Goal: Unclear

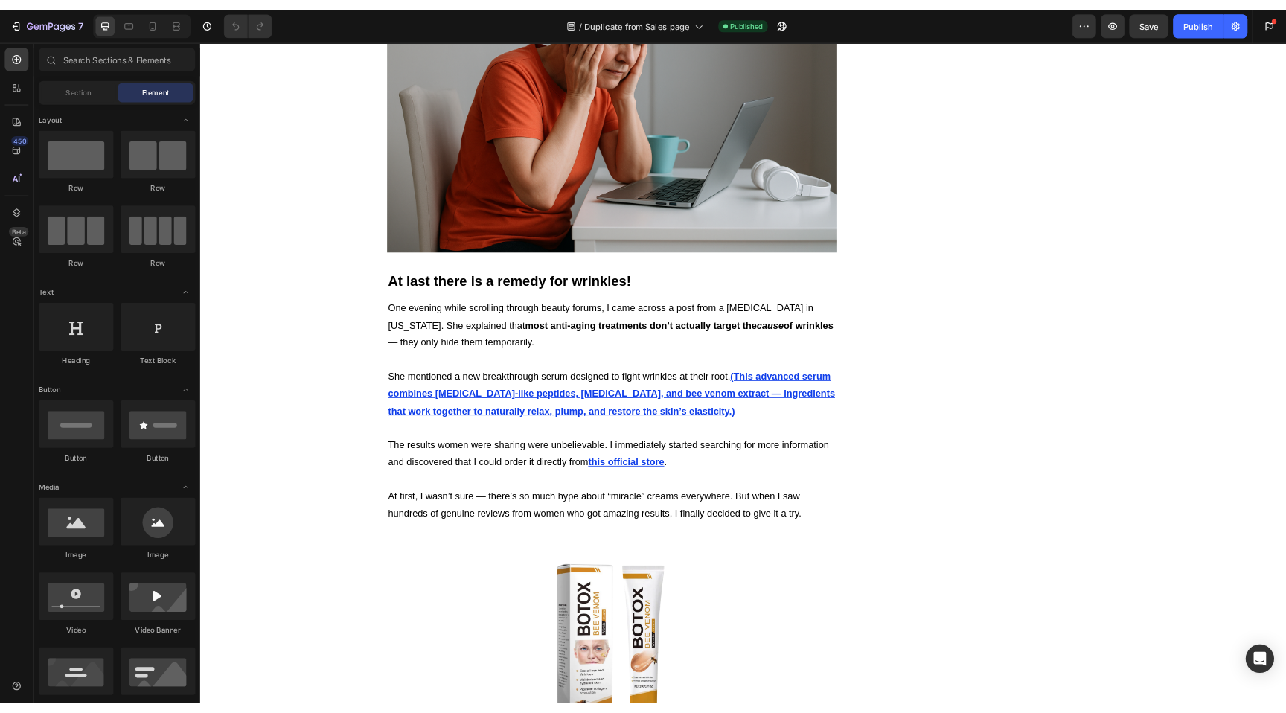
scroll to position [1173, 0]
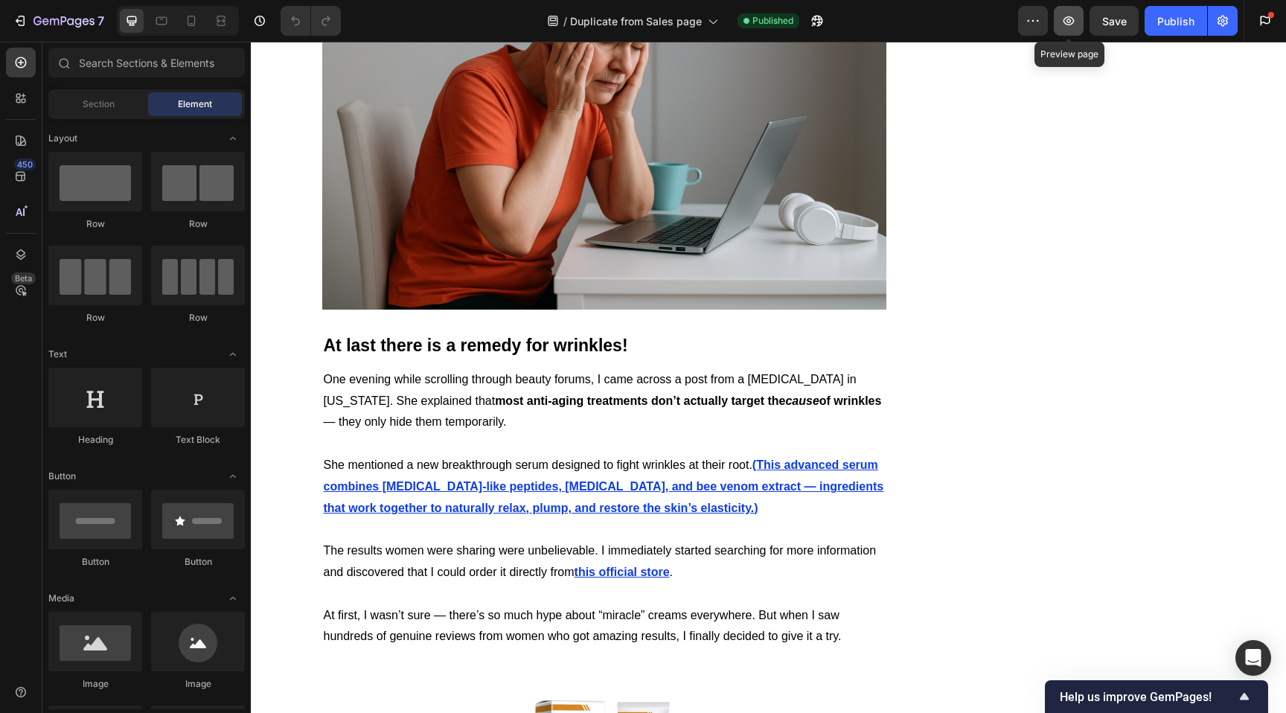
click at [1075, 18] on icon "button" at bounding box center [1068, 20] width 15 height 15
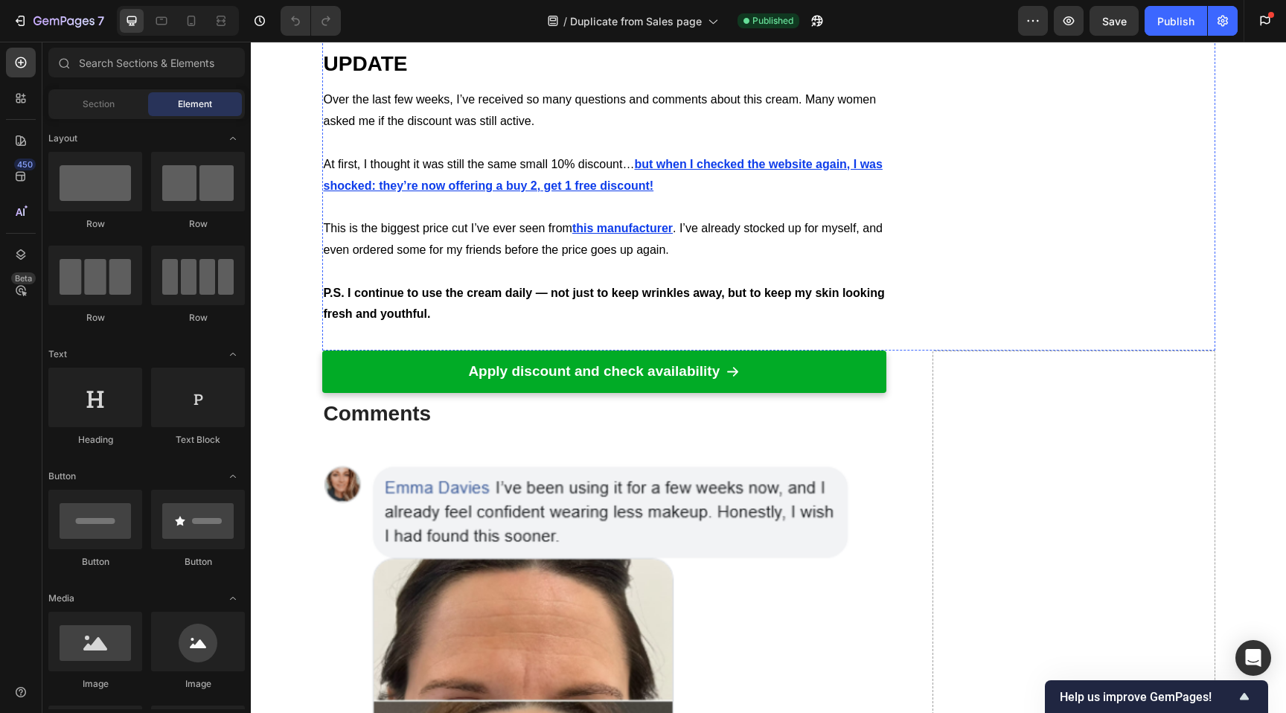
scroll to position [4456, 0]
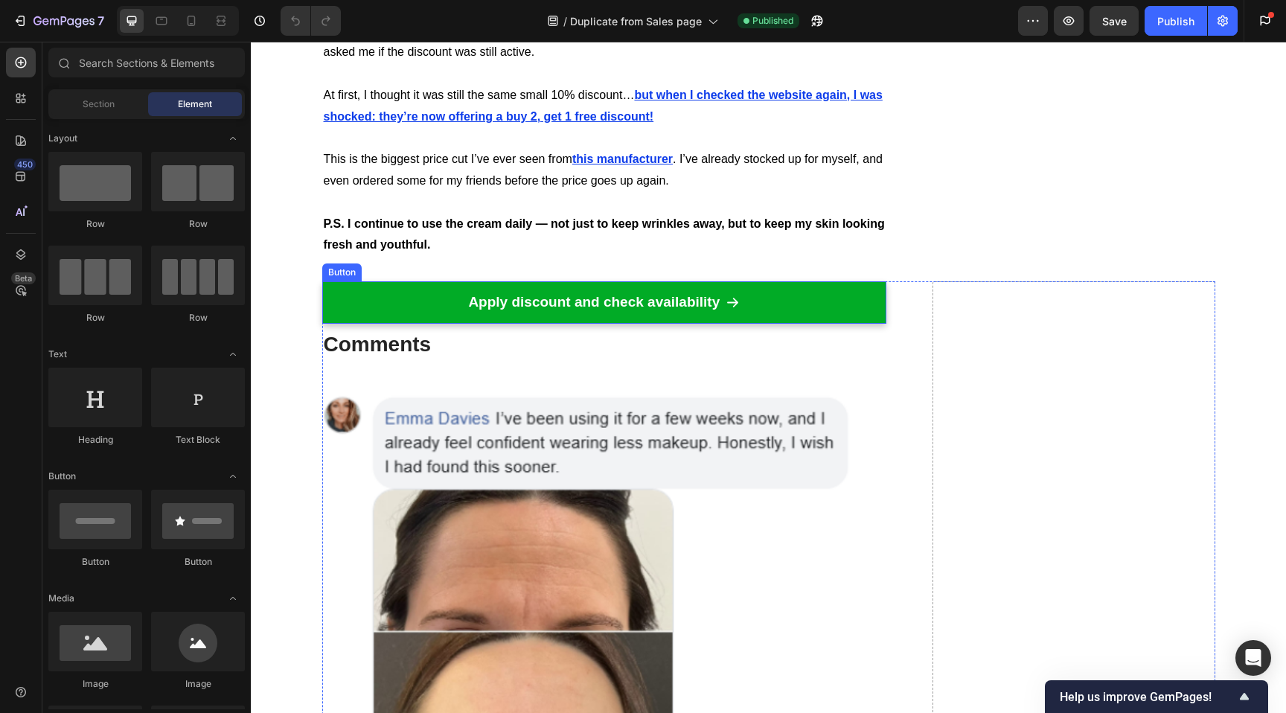
click at [827, 281] on link "Apply discount and check availability" at bounding box center [604, 302] width 565 height 42
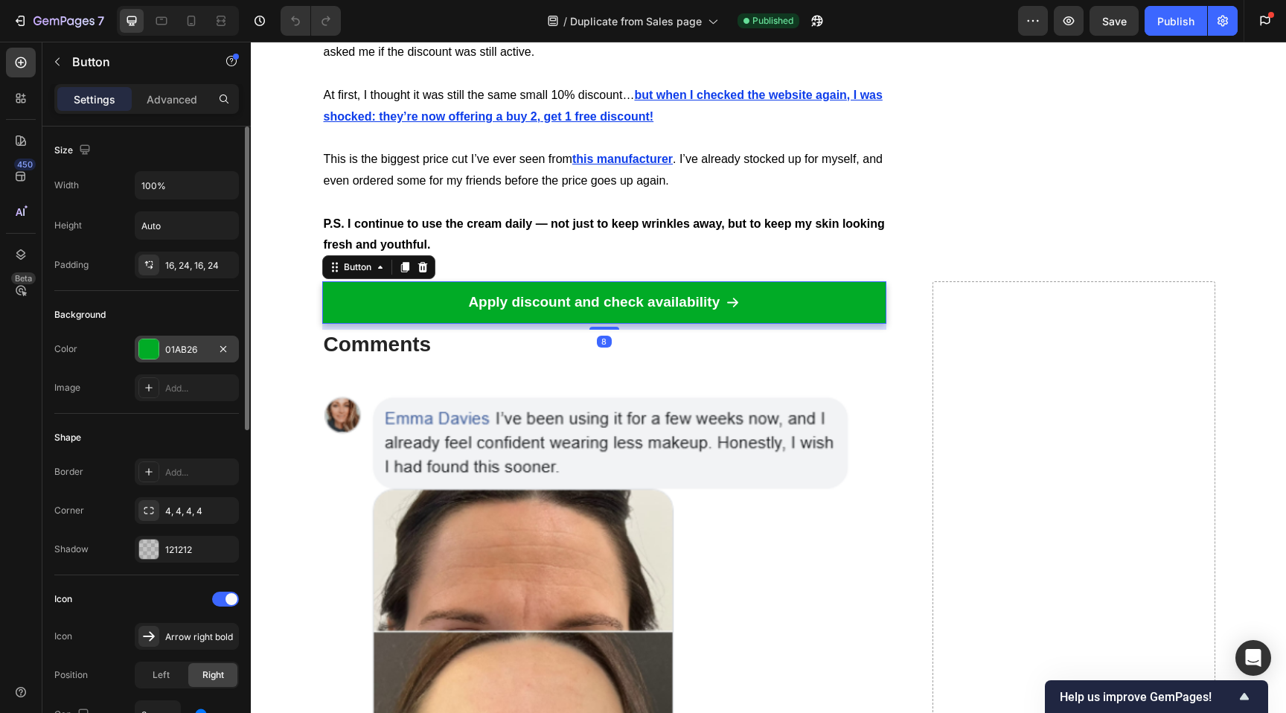
click at [178, 349] on div "01AB26" at bounding box center [186, 349] width 43 height 13
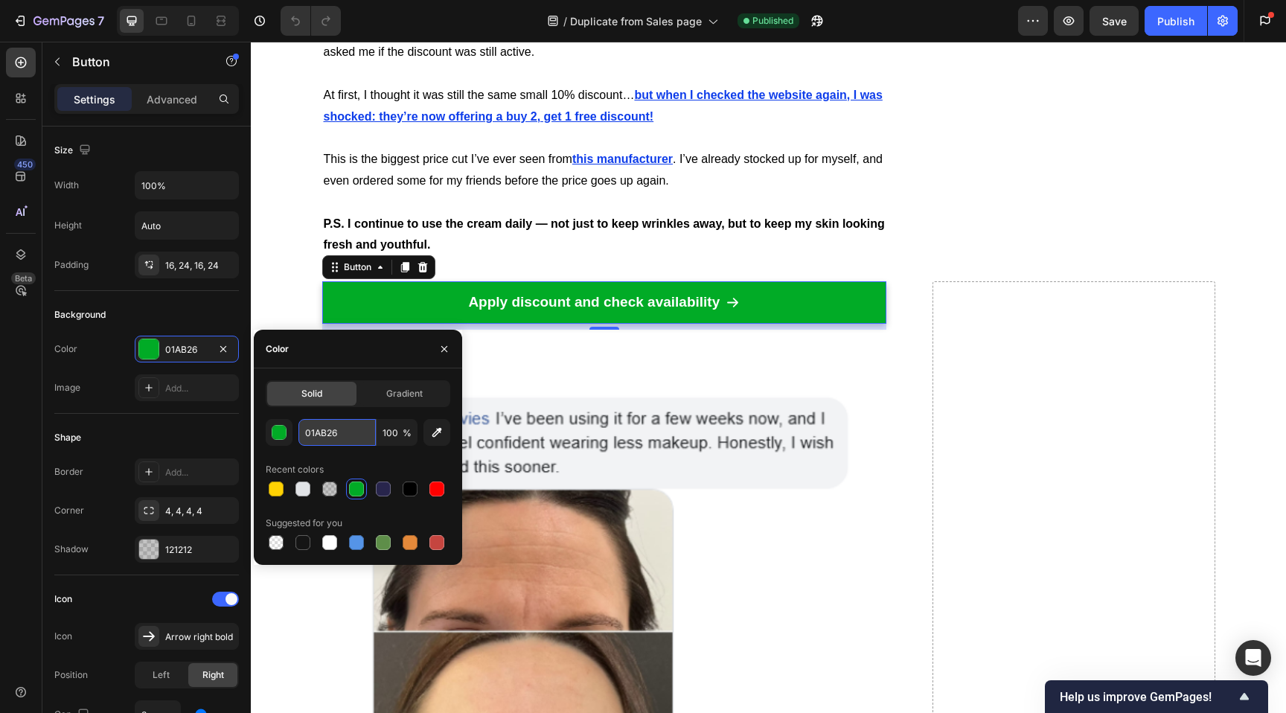
click at [341, 427] on input "01AB26" at bounding box center [336, 432] width 77 height 27
click at [594, 293] on p "Apply discount and check availability" at bounding box center [594, 302] width 252 height 19
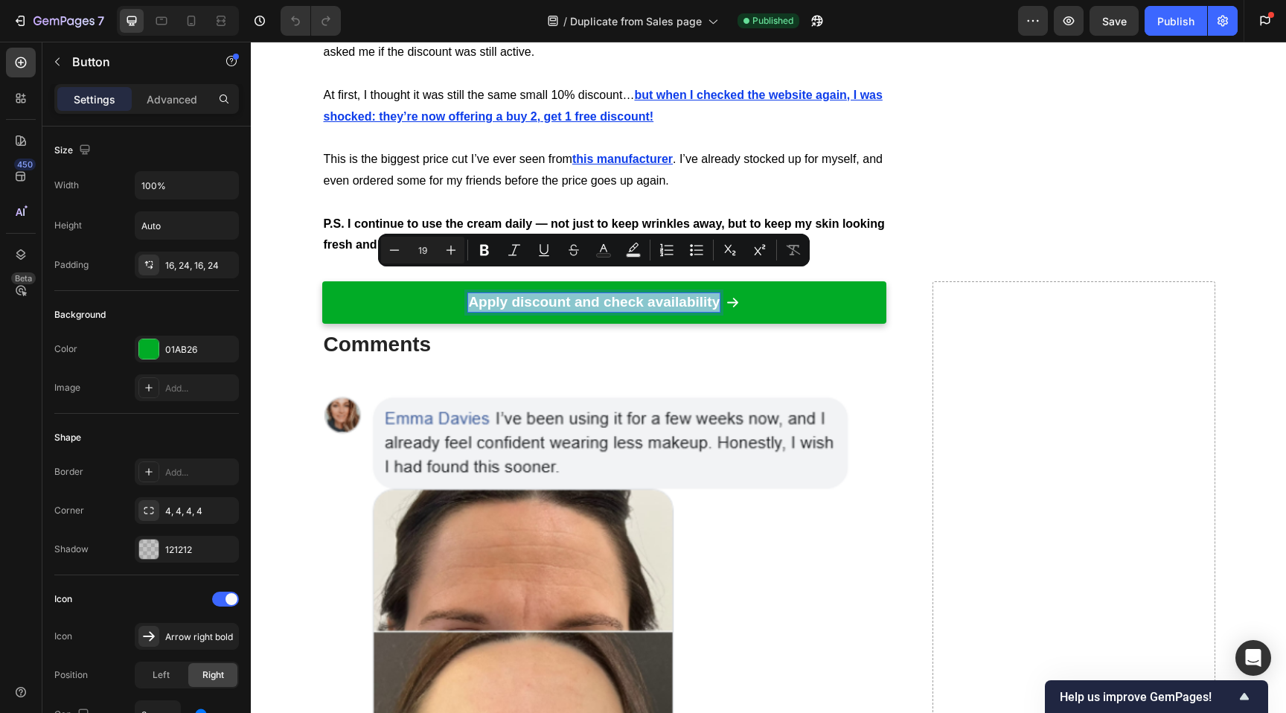
copy p "Apply discount and check availability"
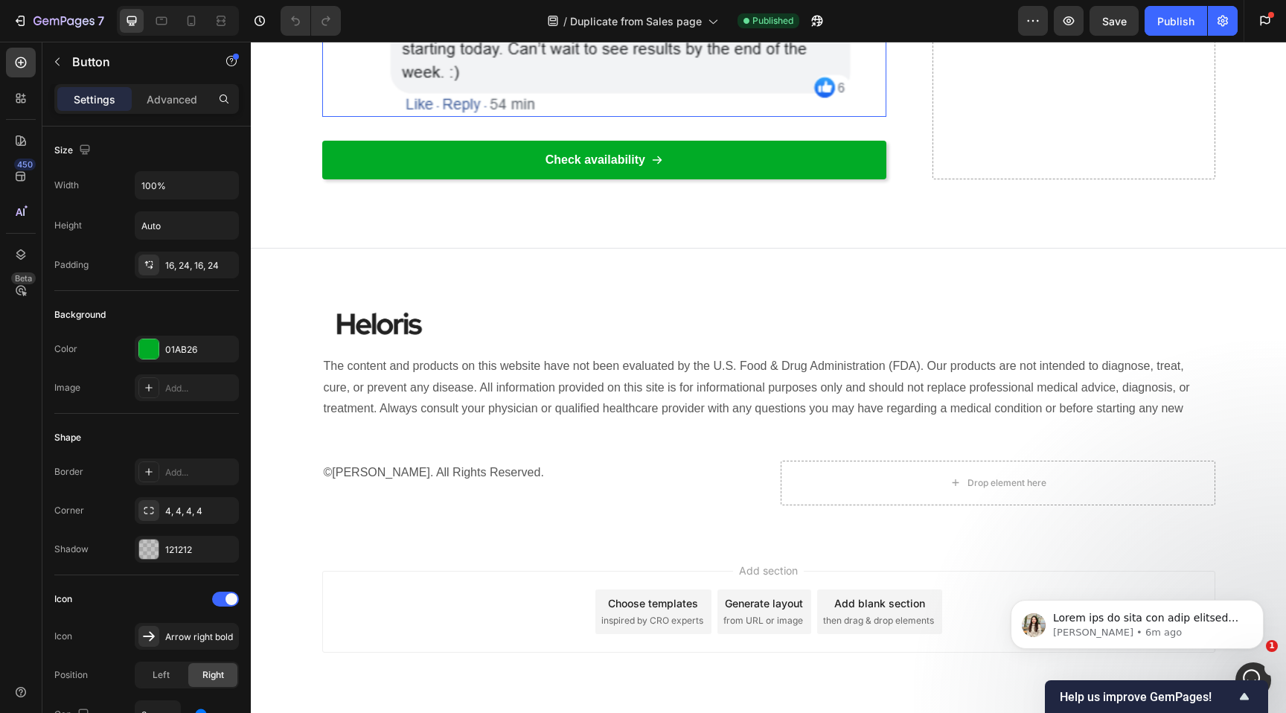
scroll to position [5784, 0]
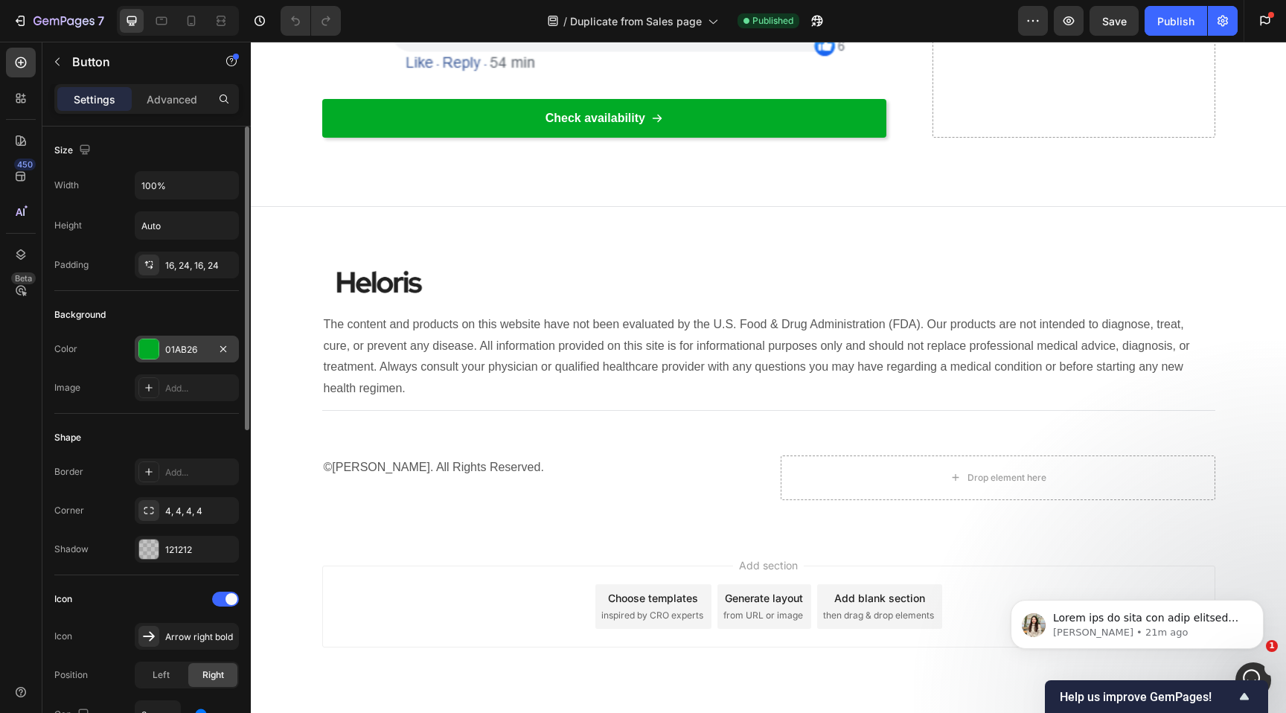
click at [185, 356] on div "01AB26" at bounding box center [186, 349] width 43 height 13
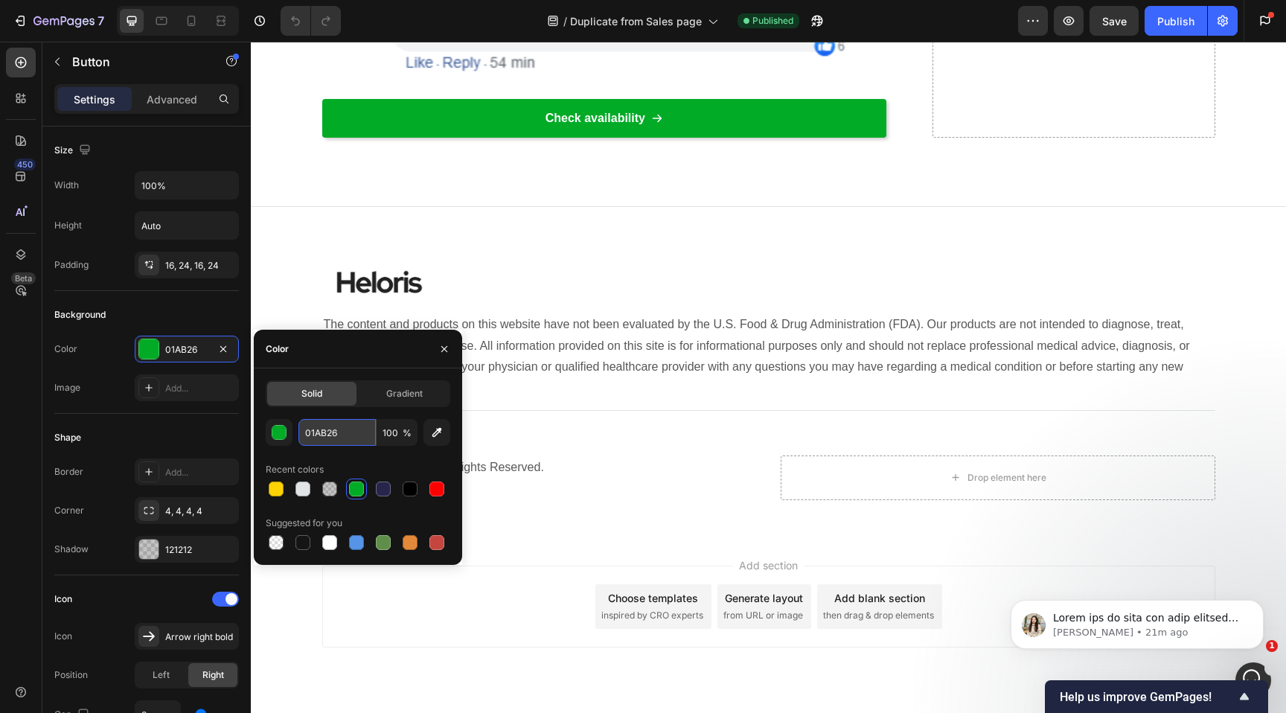
click at [342, 438] on input "01AB26" at bounding box center [336, 432] width 77 height 27
click at [344, 436] on input "01AB26" at bounding box center [336, 432] width 77 height 27
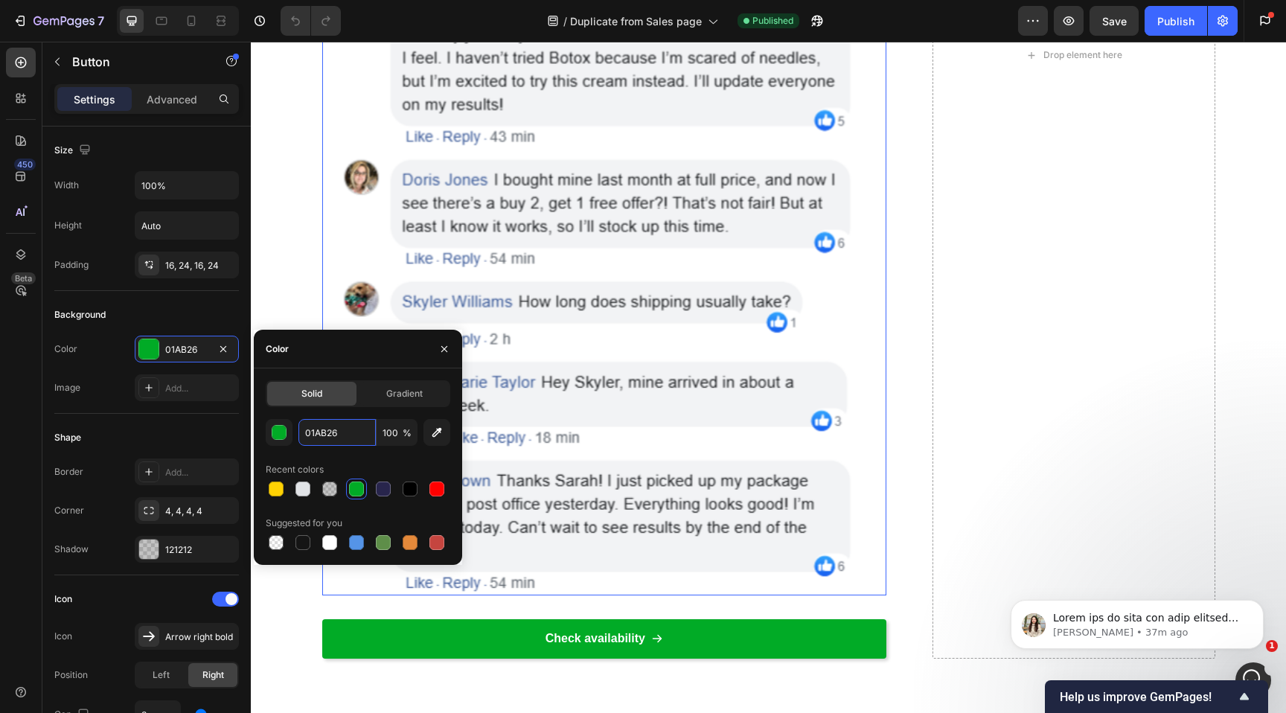
scroll to position [3839, 0]
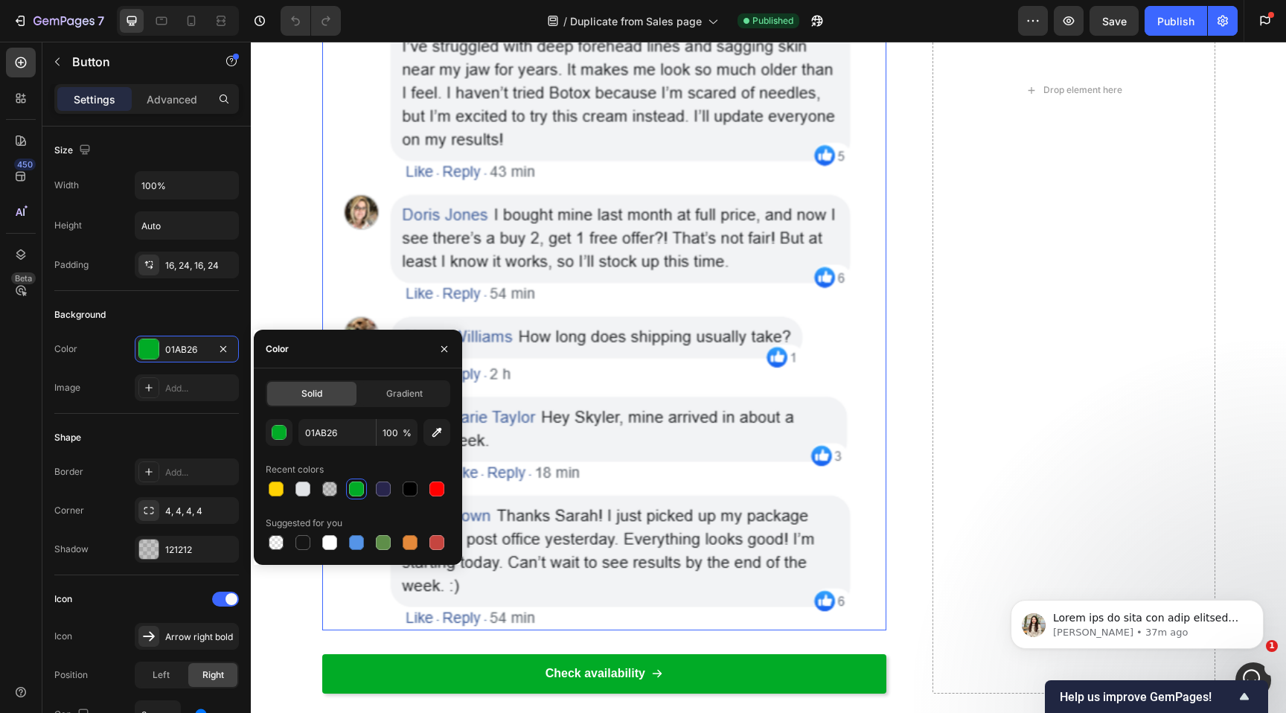
click at [700, 325] on img at bounding box center [604, 109] width 565 height 1041
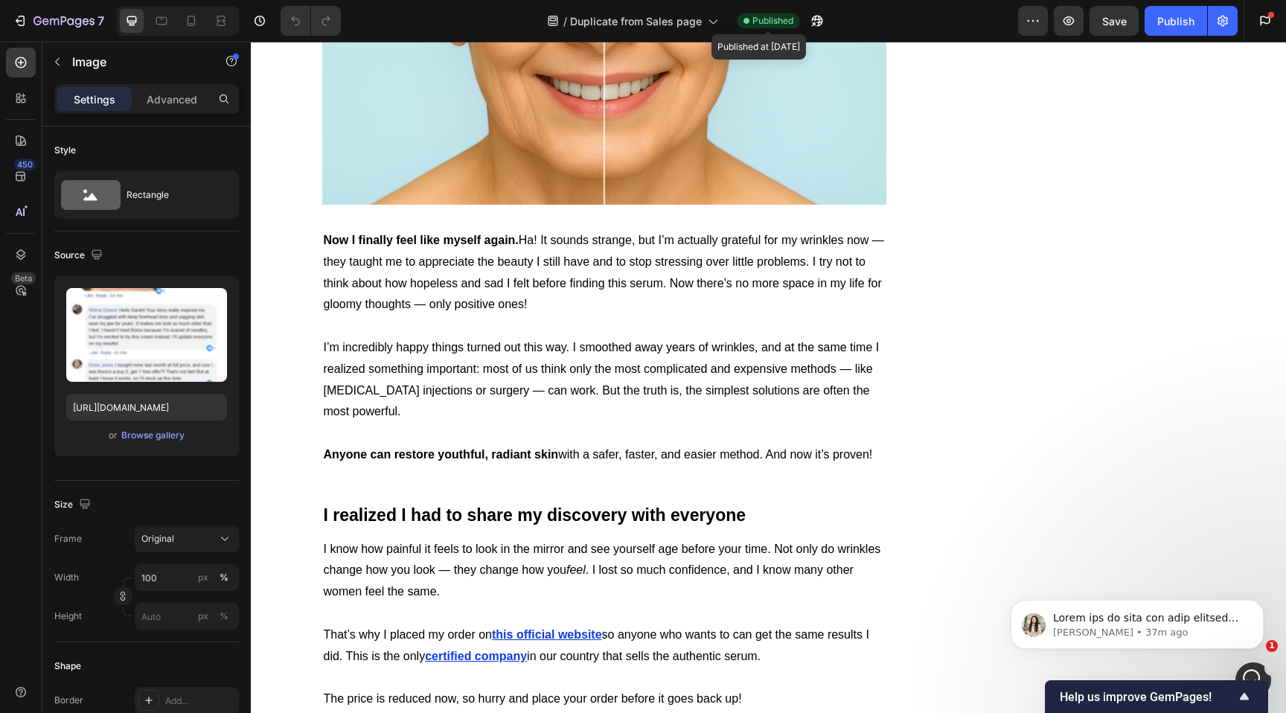
scroll to position [3216, 0]
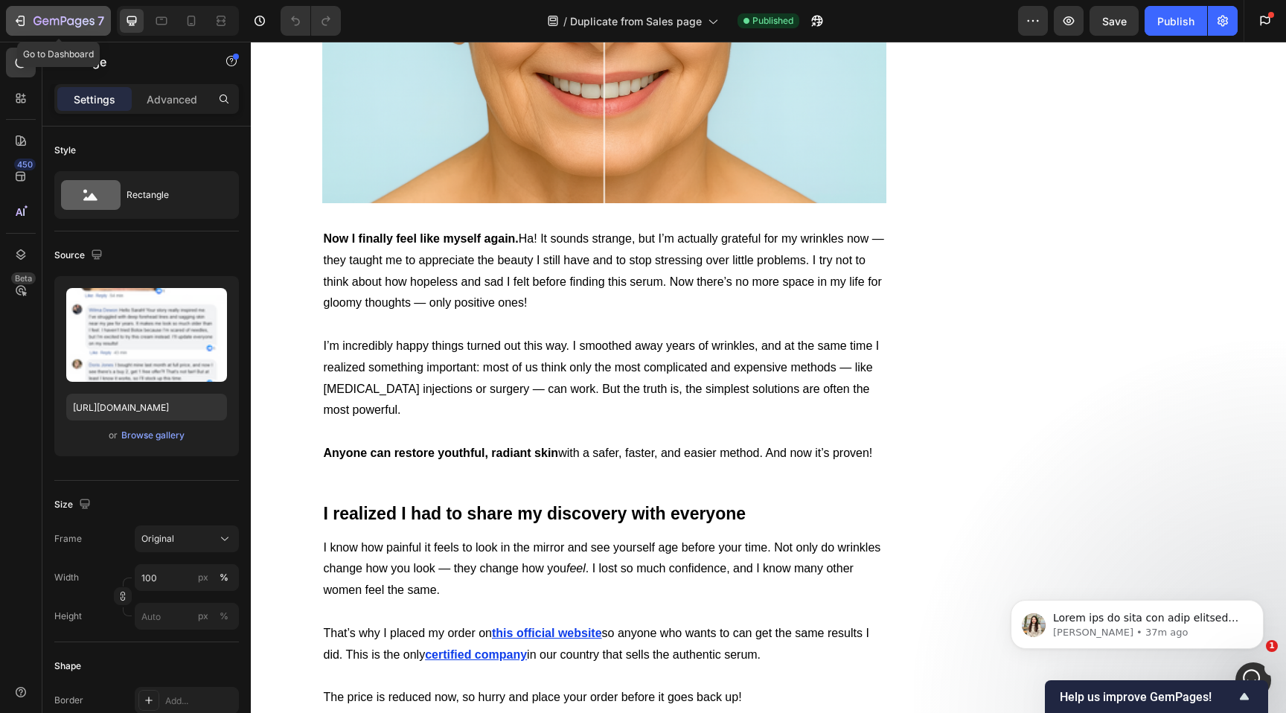
click at [19, 17] on icon "button" at bounding box center [20, 20] width 15 height 15
